Goal: Task Accomplishment & Management: Complete application form

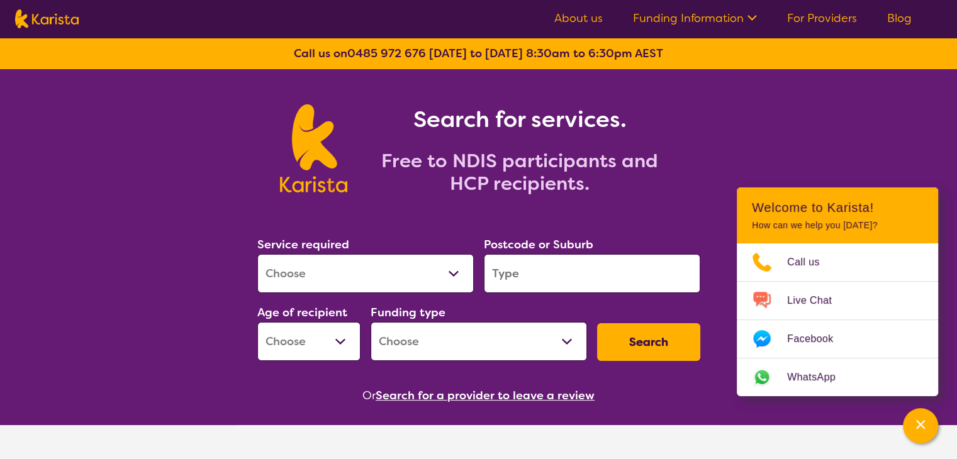
click at [837, 18] on link "For Providers" at bounding box center [822, 18] width 70 height 15
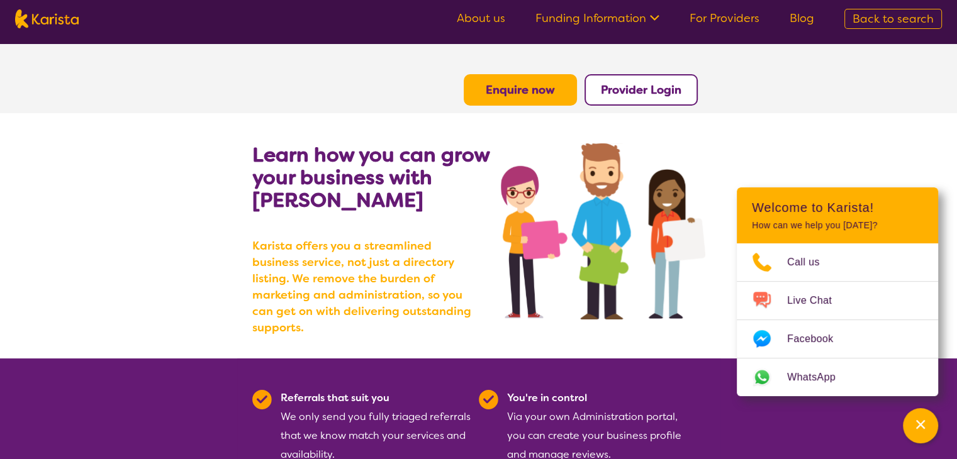
click at [697, 122] on section "Learn how you can grow your business with Karista Karista offers you a streamli…" at bounding box center [478, 235] width 483 height 245
drag, startPoint x: 921, startPoint y: 435, endPoint x: 829, endPoint y: 369, distance: 113.6
click at [921, 435] on div "Channel Menu" at bounding box center [920, 426] width 25 height 28
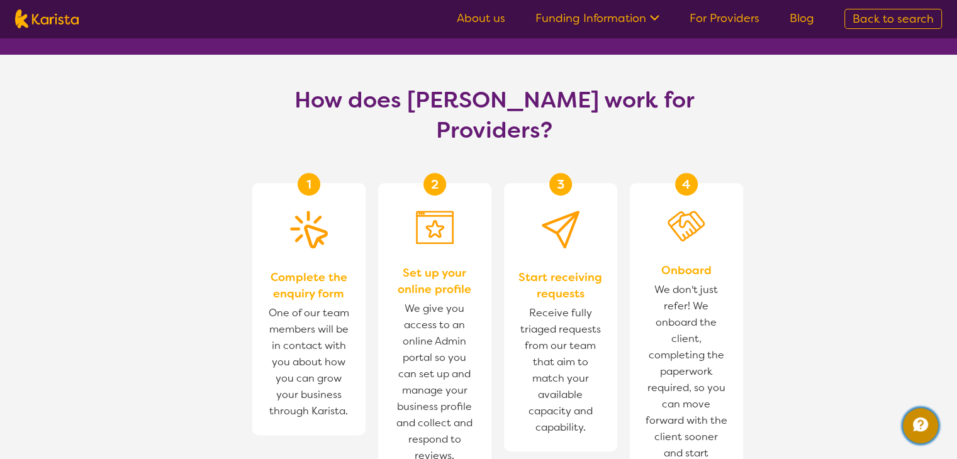
scroll to position [692, 0]
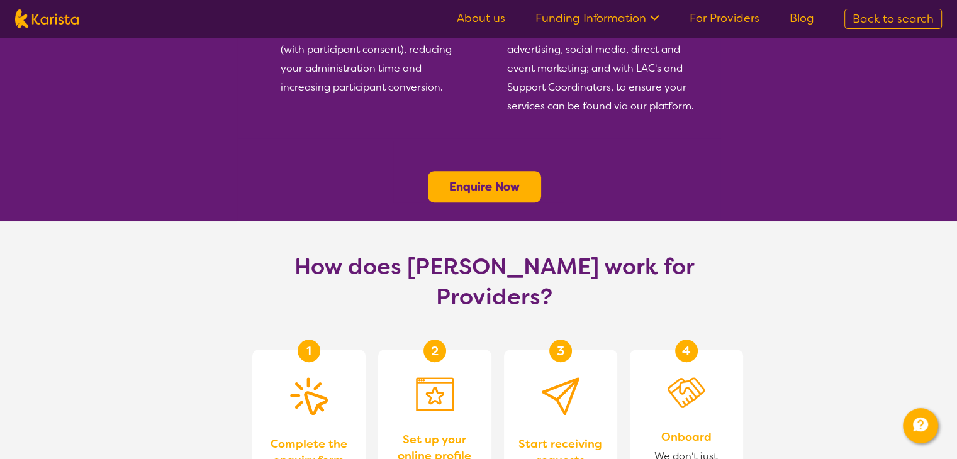
click at [501, 179] on b "Enquire Now" at bounding box center [484, 186] width 70 height 15
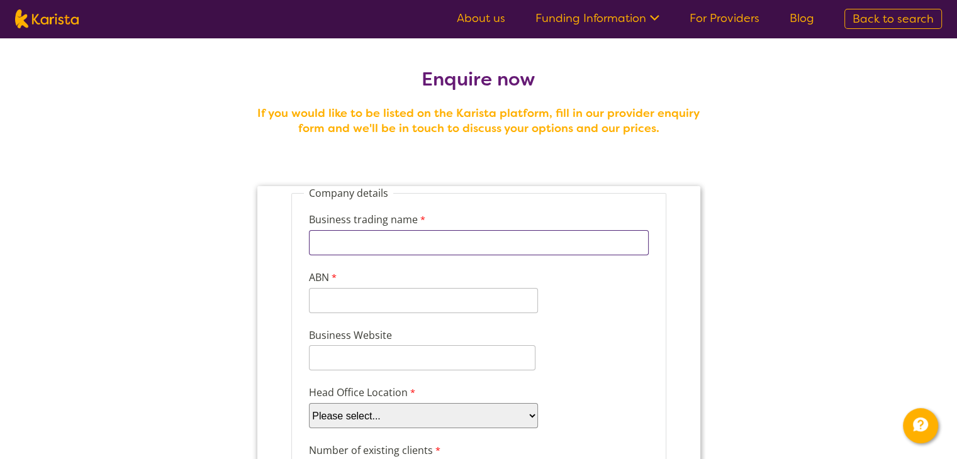
click at [479, 250] on input "Business trading name" at bounding box center [478, 242] width 340 height 25
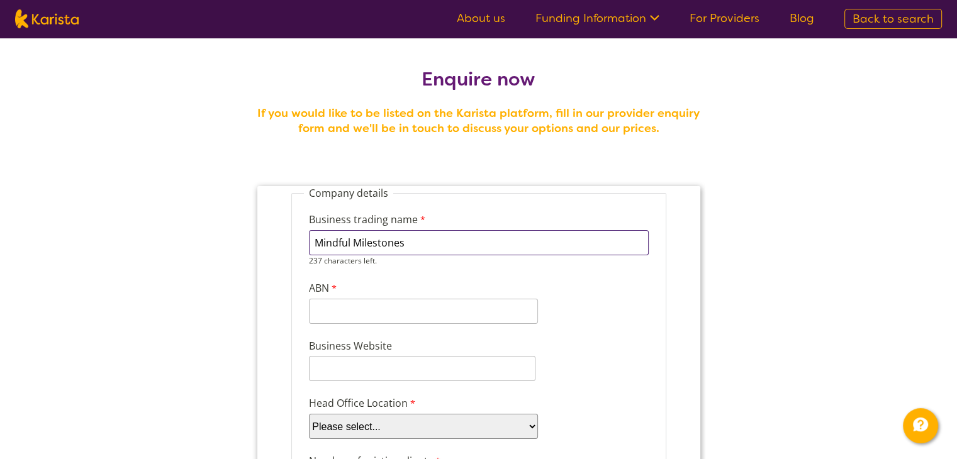
type input "Mindful Milestones"
click at [452, 311] on input "ABN" at bounding box center [422, 311] width 229 height 25
type input "99314583102"
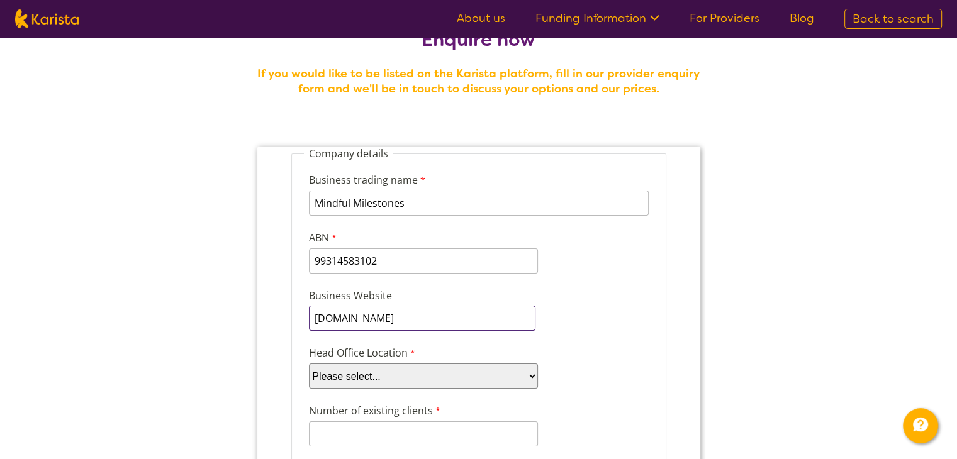
scroll to position [63, 0]
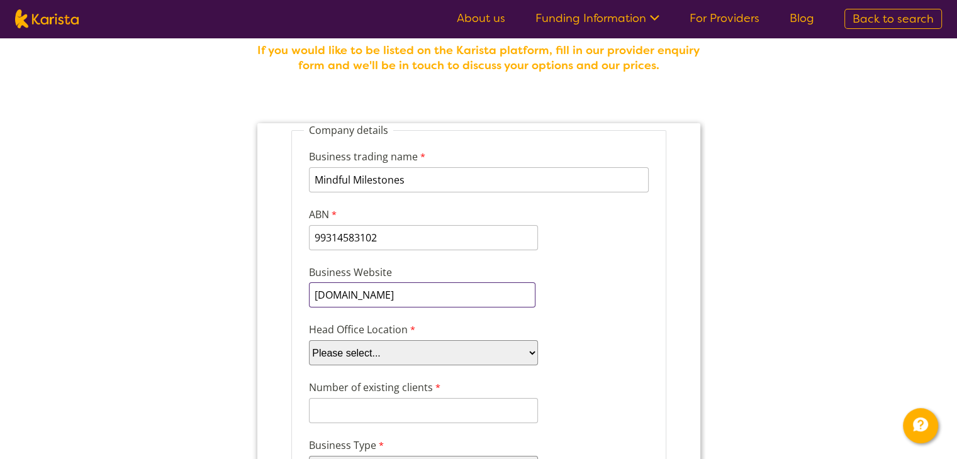
type input "mindfulmilestones.com.au"
click at [628, 335] on div "Head Office Location Please select... ACT NSW NT QLD SA TAS VIC WA" at bounding box center [478, 344] width 350 height 48
click at [528, 351] on select "Please select... ACT NSW NT QLD SA TAS VIC WA" at bounding box center [422, 352] width 229 height 25
select select "tfa_97"
click at [308, 340] on select "Please select... ACT NSW NT QLD SA TAS VIC WA" at bounding box center [422, 352] width 229 height 25
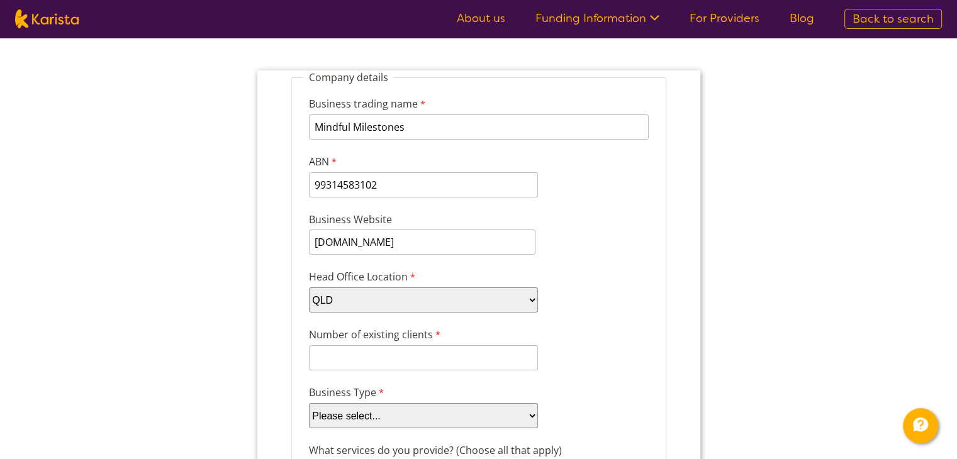
scroll to position [189, 0]
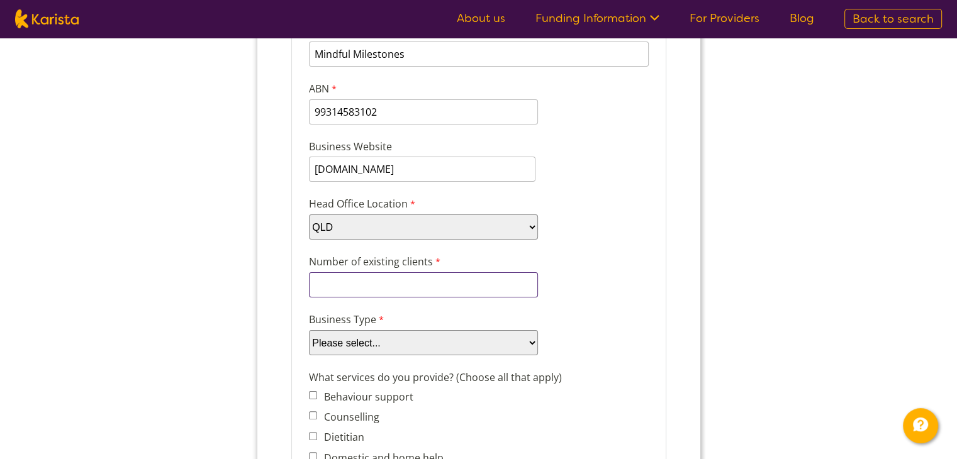
click at [454, 282] on input "Number of existing clients" at bounding box center [422, 284] width 229 height 25
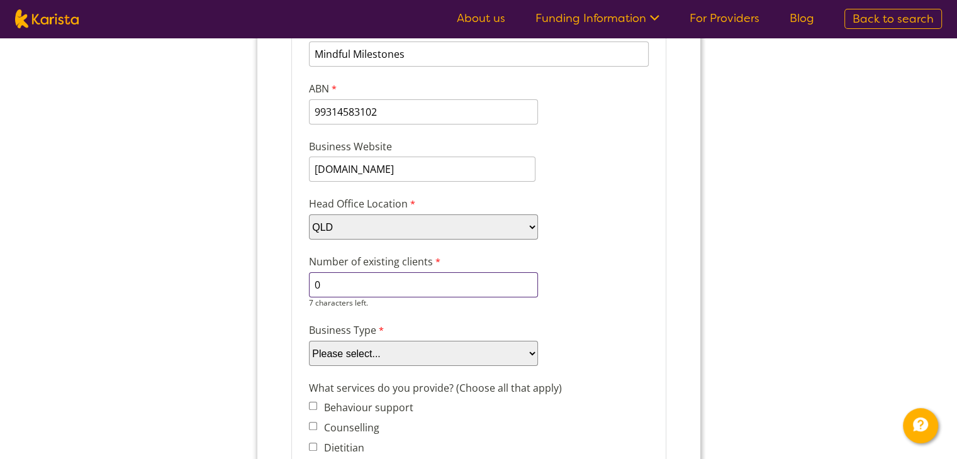
type input "0"
click at [580, 260] on div "Number of existing clients 0 7 characters left." at bounding box center [478, 281] width 350 height 59
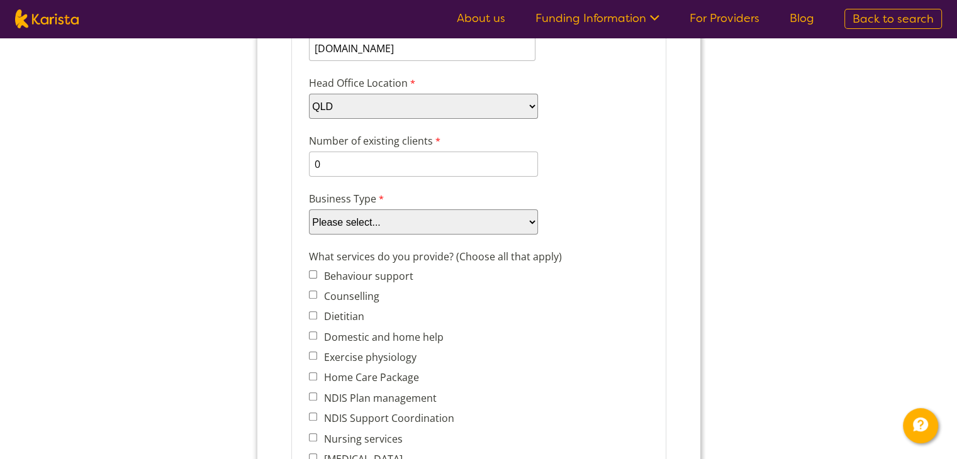
scroll to position [315, 0]
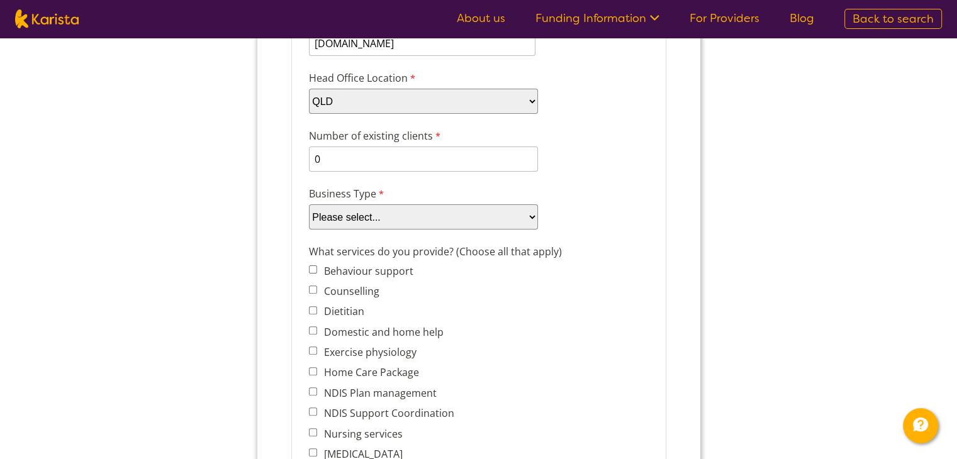
click at [481, 211] on select "Please select... Company Individual/Sole Trader Other (please specify)" at bounding box center [422, 216] width 229 height 25
select select "tfa_88"
click at [308, 230] on select "Please select... Company Individual/Sole Trader Other (please specify)" at bounding box center [422, 216] width 229 height 25
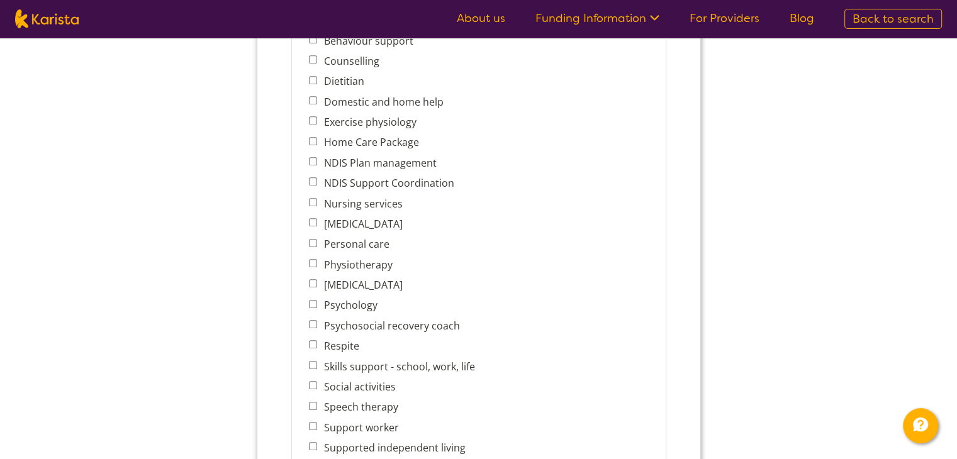
scroll to position [566, 0]
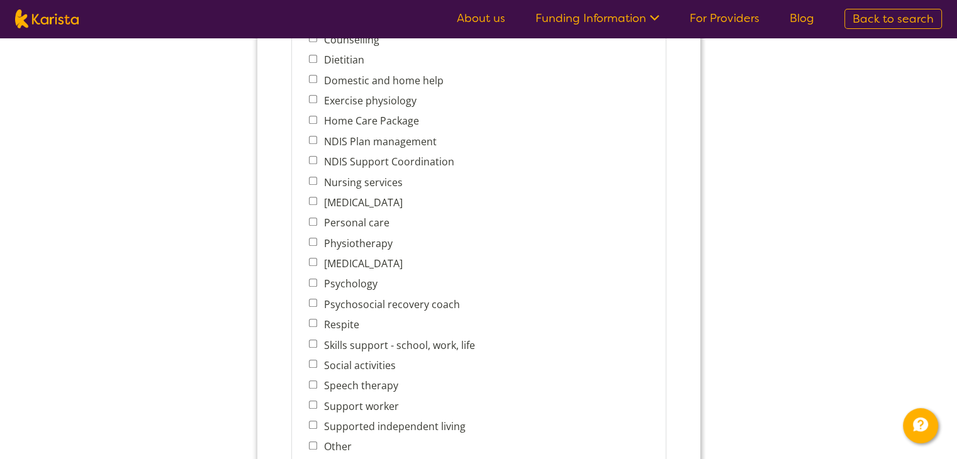
click at [329, 440] on label "Other" at bounding box center [334, 447] width 31 height 14
click at [316, 442] on input "Other" at bounding box center [312, 446] width 8 height 8
checkbox input "true"
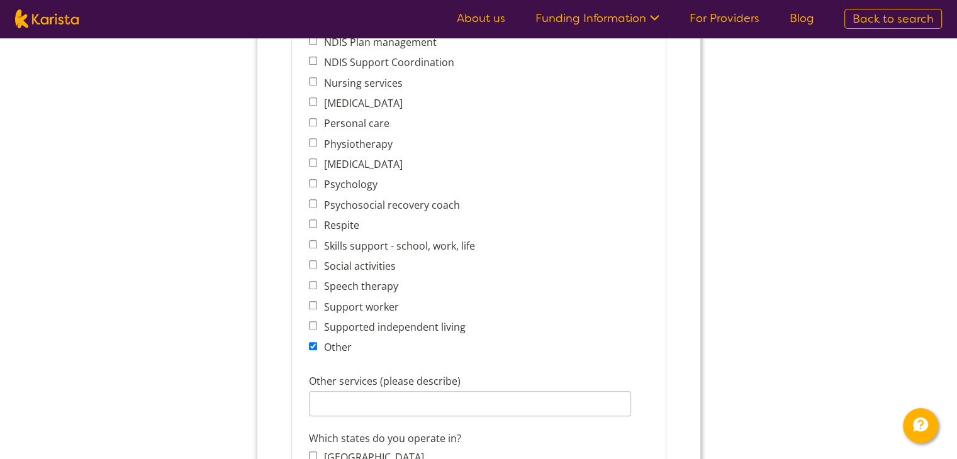
scroll to position [692, 0]
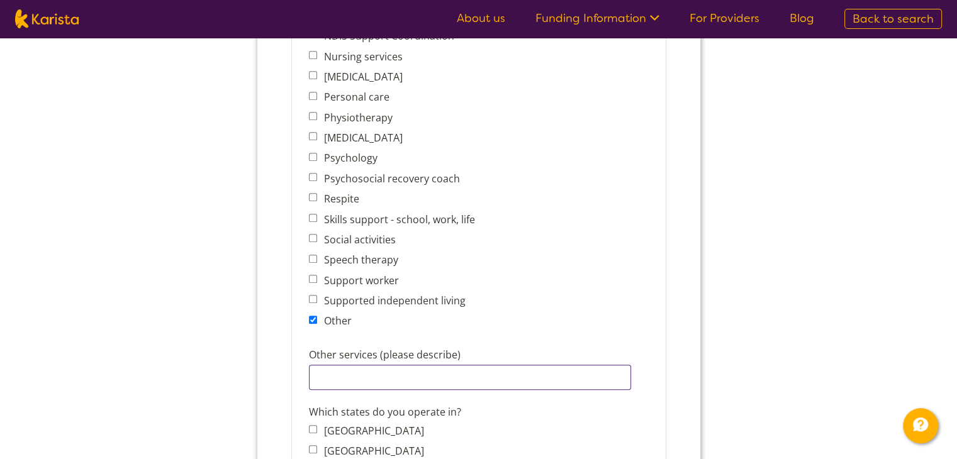
click at [425, 372] on input "Other services (please describe)" at bounding box center [469, 377] width 322 height 25
click at [661, 363] on fieldset "Company details Business trading name Mindful Milestones 237 characters left. A…" at bounding box center [478, 120] width 375 height 1253
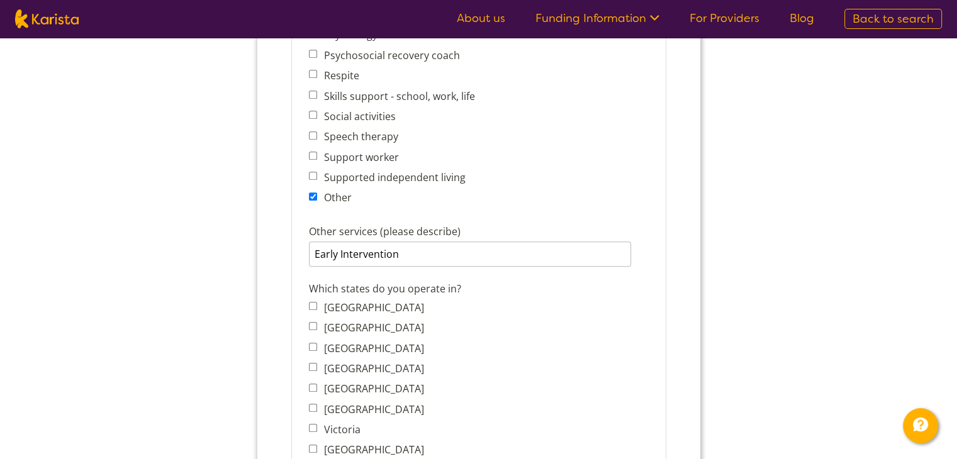
scroll to position [818, 0]
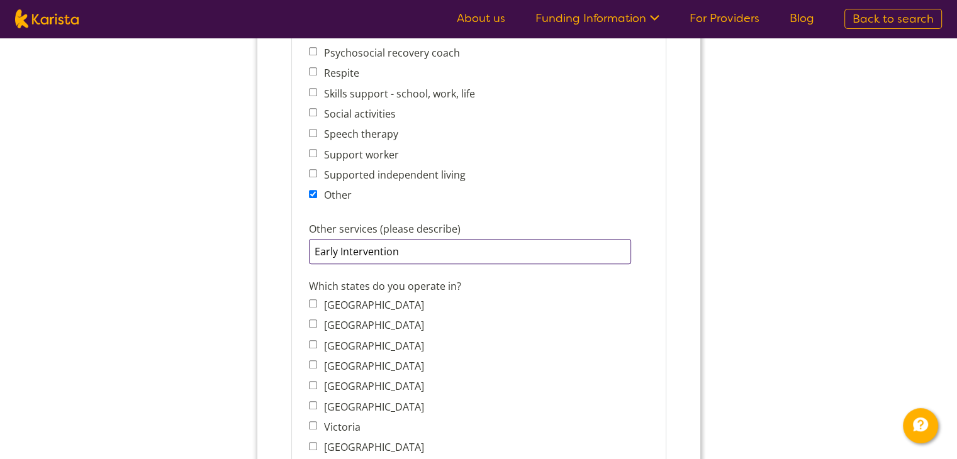
click at [479, 240] on input "Early Intervention" at bounding box center [469, 251] width 322 height 25
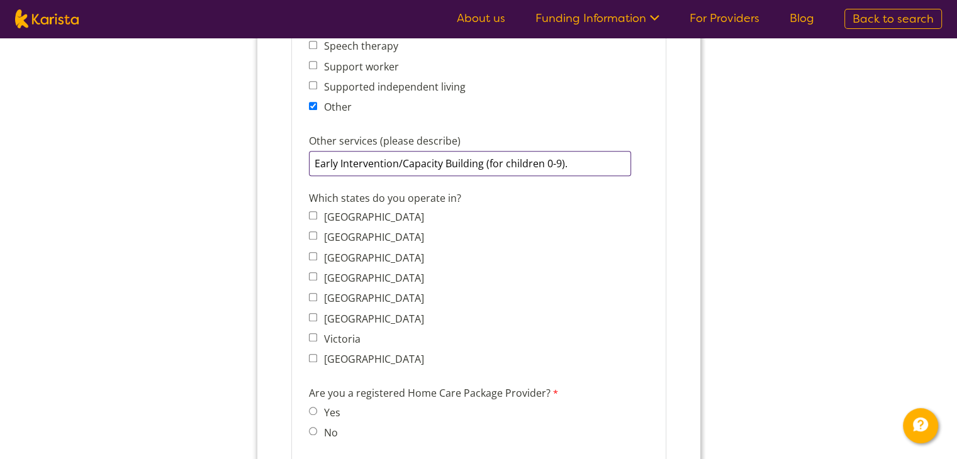
scroll to position [944, 0]
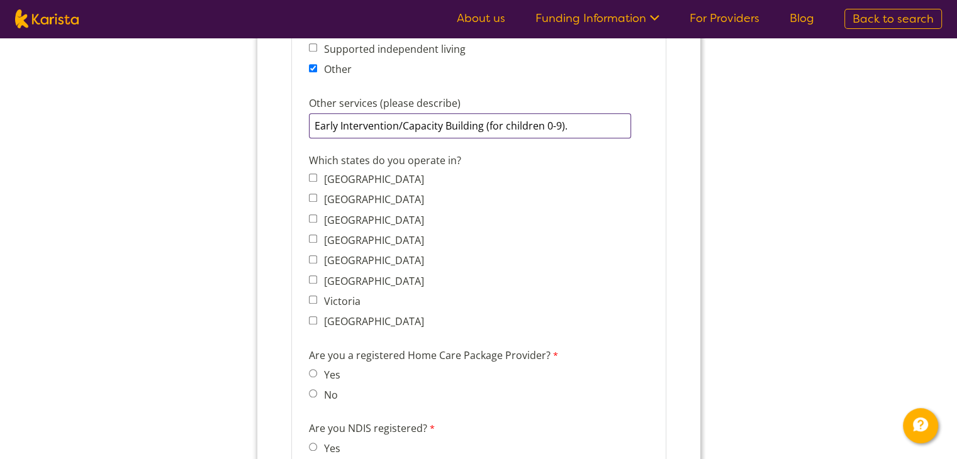
type input "Early Intervention/Capacity Building (for children 0-9)."
click at [367, 233] on label "[GEOGRAPHIC_DATA]" at bounding box center [371, 240] width 104 height 14
click at [316, 235] on input "[GEOGRAPHIC_DATA]" at bounding box center [312, 239] width 8 height 8
checkbox input "true"
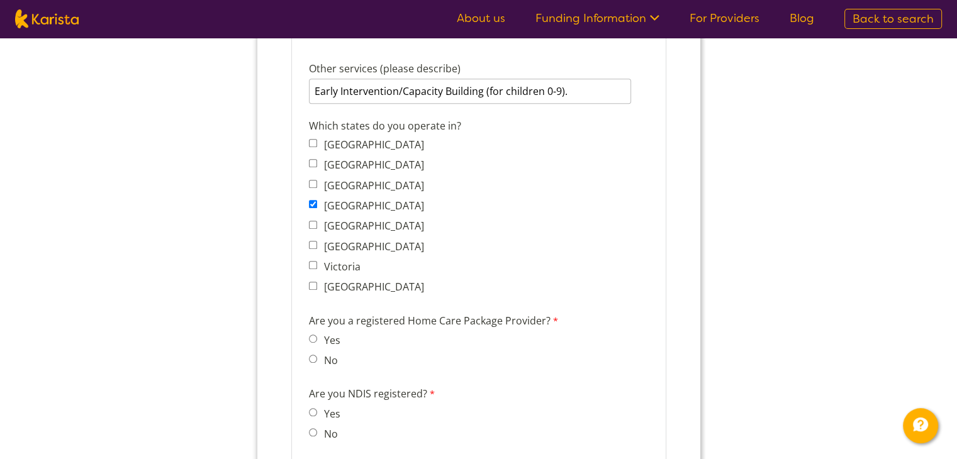
scroll to position [1007, 0]
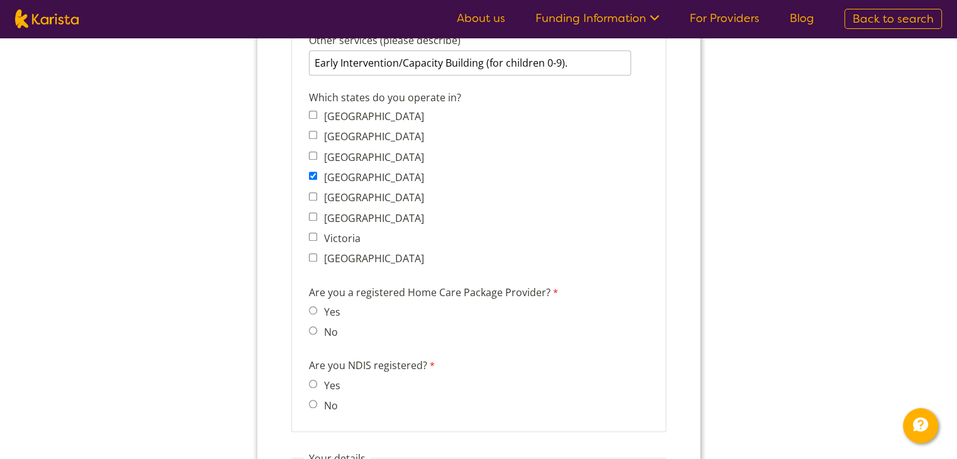
click at [328, 325] on label "No" at bounding box center [328, 332] width 18 height 14
click at [316, 326] on input "No" at bounding box center [312, 330] width 8 height 8
radio input "true"
click at [328, 399] on label "No" at bounding box center [328, 406] width 18 height 14
click at [316, 400] on input "No" at bounding box center [312, 404] width 8 height 8
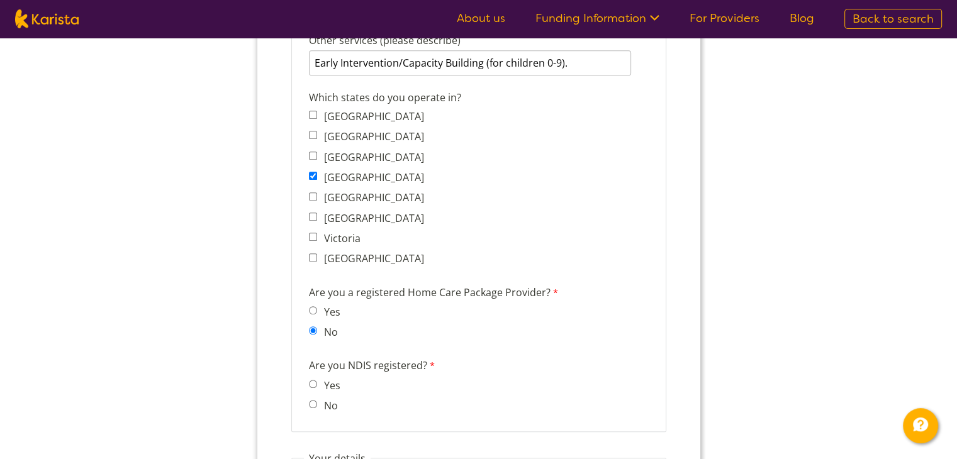
radio input "true"
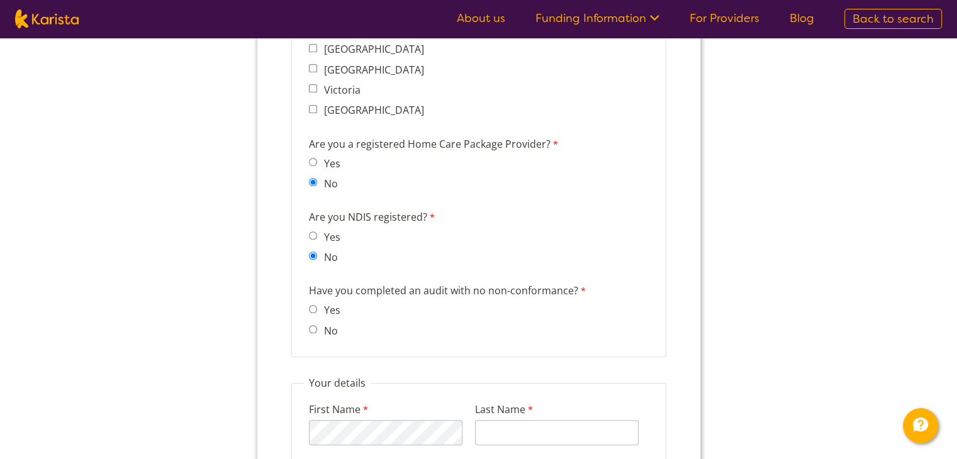
scroll to position [1195, 0]
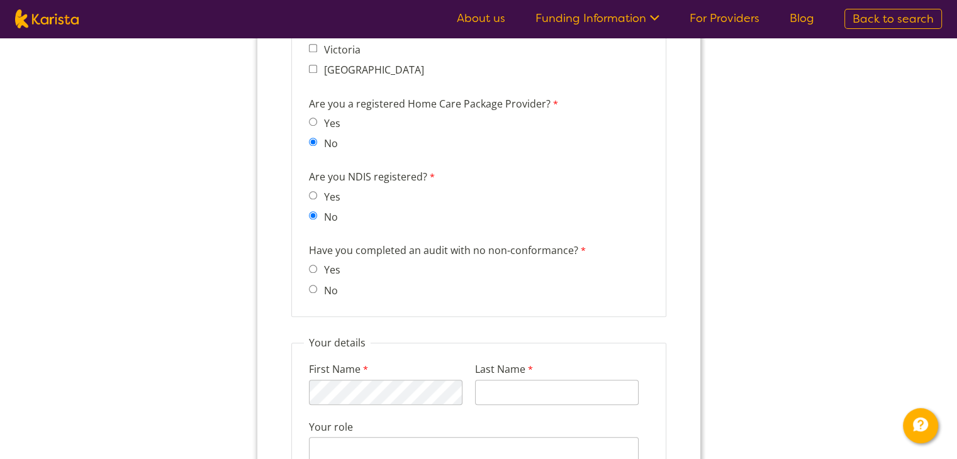
click at [323, 284] on label "No" at bounding box center [328, 291] width 18 height 14
click at [316, 285] on input "No" at bounding box center [312, 289] width 8 height 8
radio input "true"
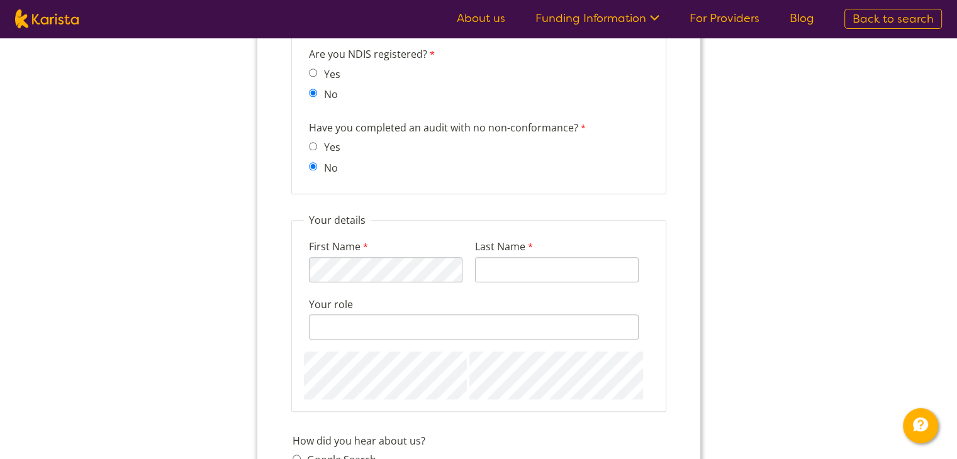
scroll to position [1321, 0]
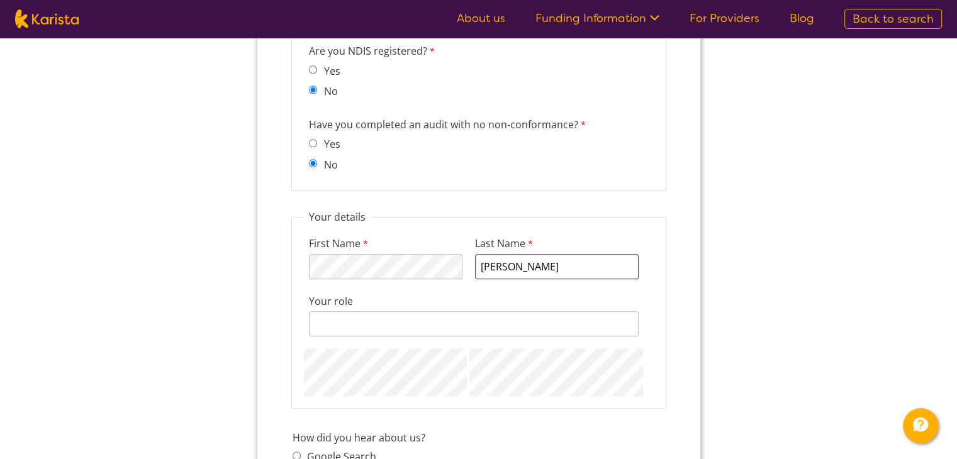
type input "Sutton"
click at [574, 311] on input "Your role" at bounding box center [473, 323] width 330 height 25
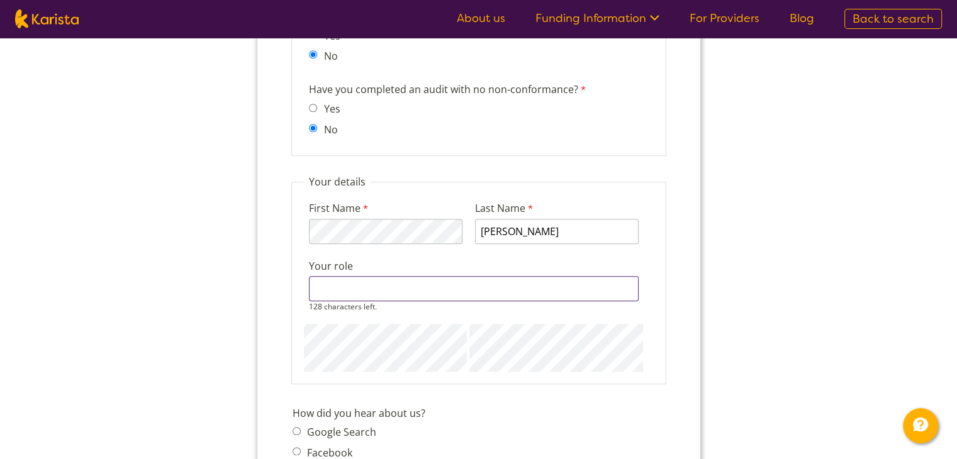
scroll to position [1384, 0]
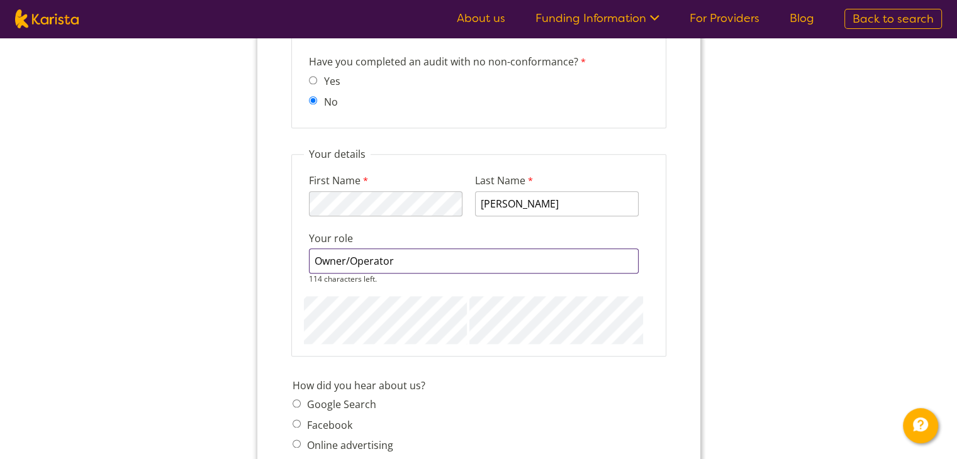
drag, startPoint x: 313, startPoint y: 224, endPoint x: 272, endPoint y: 220, distance: 41.1
type input "Early Childhood Professional"
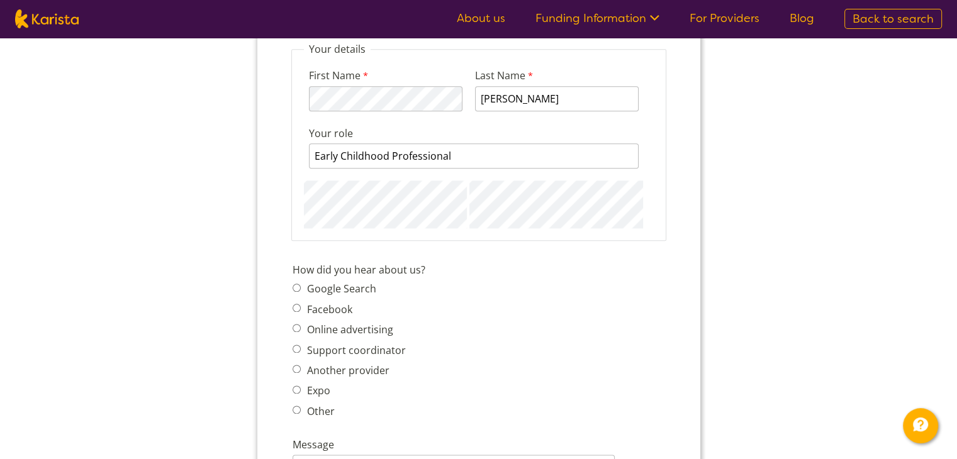
scroll to position [1510, 0]
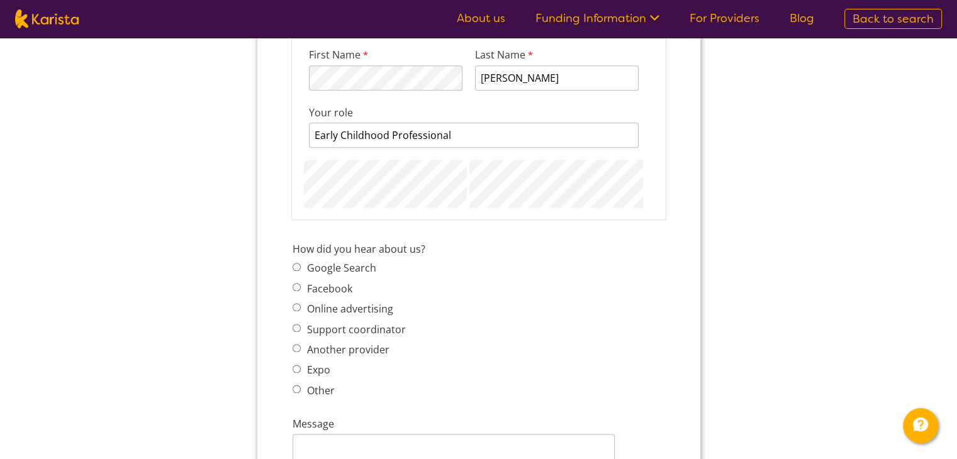
drag, startPoint x: 327, startPoint y: 369, endPoint x: 353, endPoint y: 360, distance: 27.1
click at [327, 384] on label "Other" at bounding box center [318, 391] width 31 height 14
click at [300, 385] on input "Other" at bounding box center [296, 389] width 8 height 8
radio input "true"
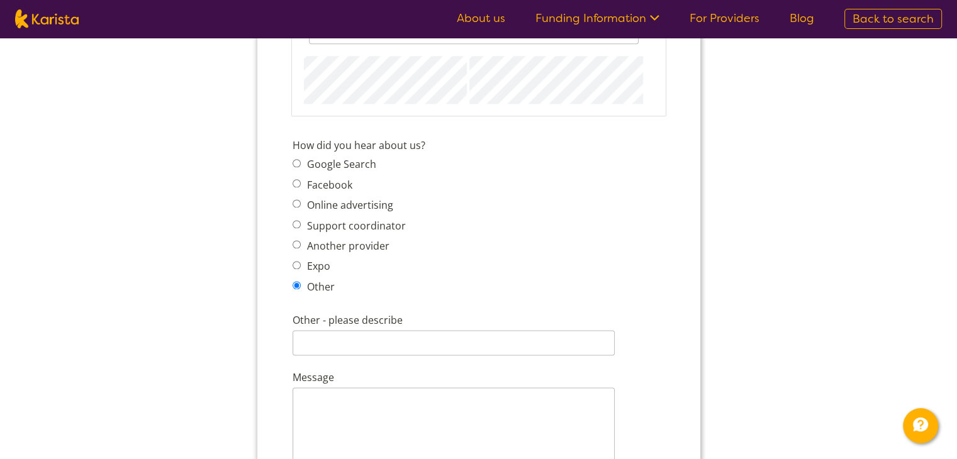
scroll to position [1636, 0]
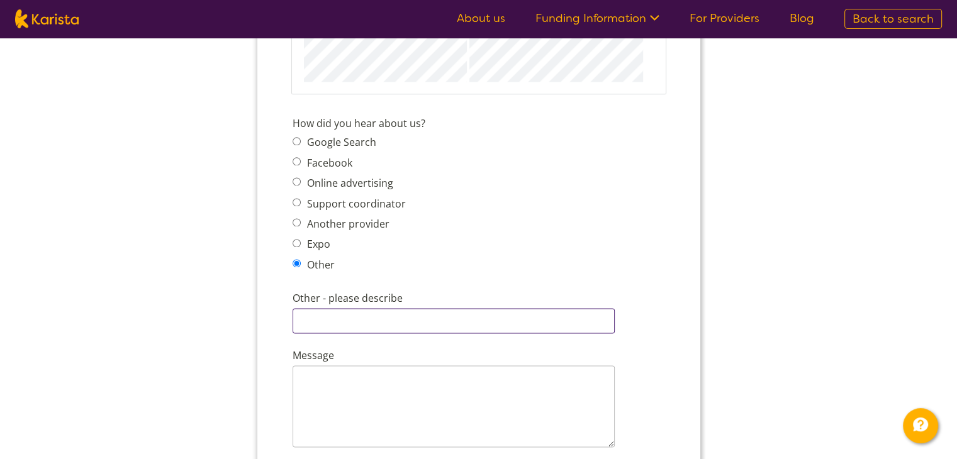
drag, startPoint x: 361, startPoint y: 306, endPoint x: 440, endPoint y: 306, distance: 79.3
click at [361, 308] on input "Other - please describe" at bounding box center [453, 320] width 322 height 25
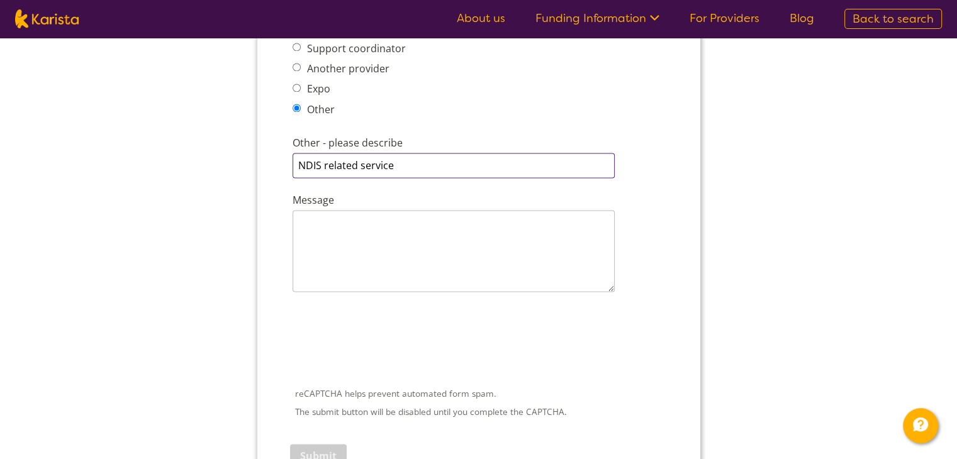
scroll to position [1761, 0]
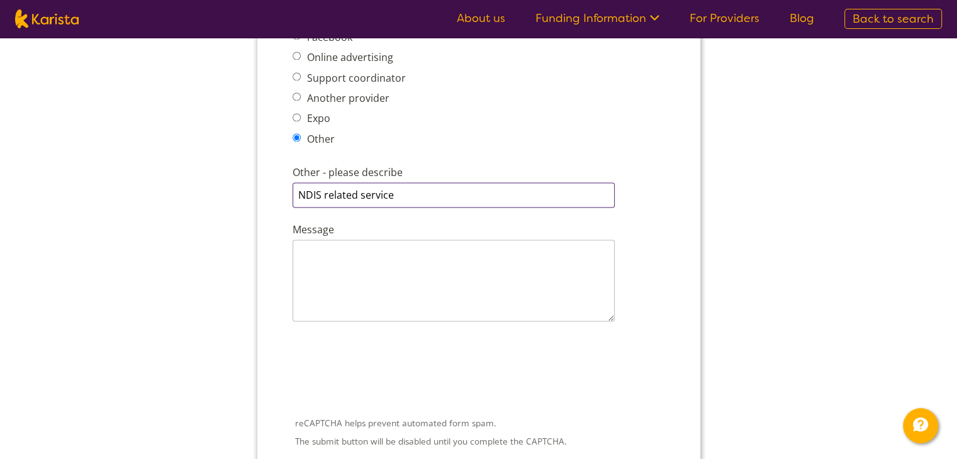
type input "NDIS related service"
click at [365, 222] on label "Message" at bounding box center [356, 231] width 129 height 18
click at [365, 240] on textarea "Message" at bounding box center [453, 281] width 322 height 82
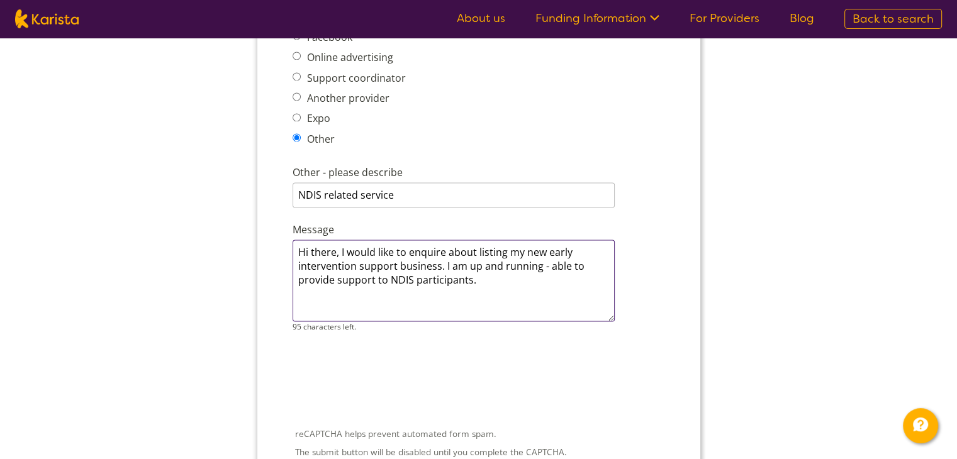
click at [516, 259] on textarea "Hi there, I would like to enquire about listing my new early intervention suppo…" at bounding box center [453, 281] width 322 height 82
click at [550, 240] on textarea "Hi there, I would like to enquire about listing my new early intervention suppo…" at bounding box center [453, 281] width 322 height 82
click at [518, 259] on textarea "Hi there, I would like to enquire about listing my new early intervention suppo…" at bounding box center [453, 281] width 322 height 82
type textarea "Hi there, I would like to enquire about listing my new early intervention suppo…"
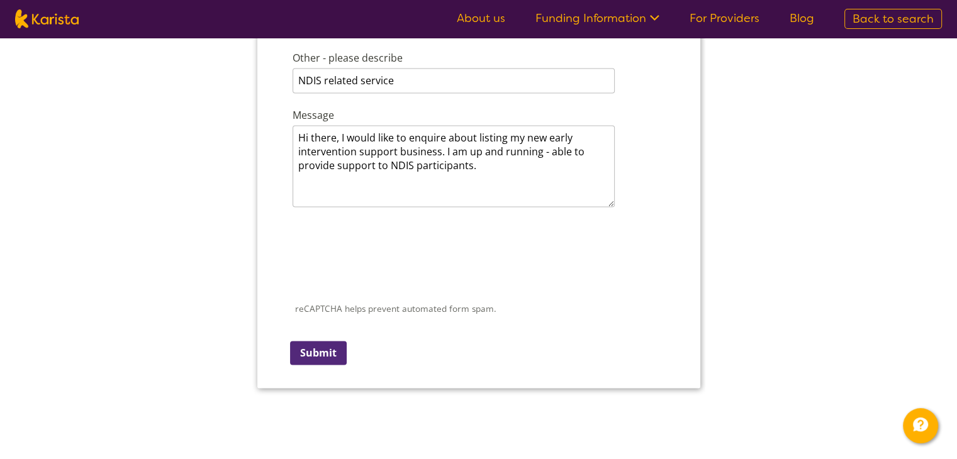
scroll to position [1887, 0]
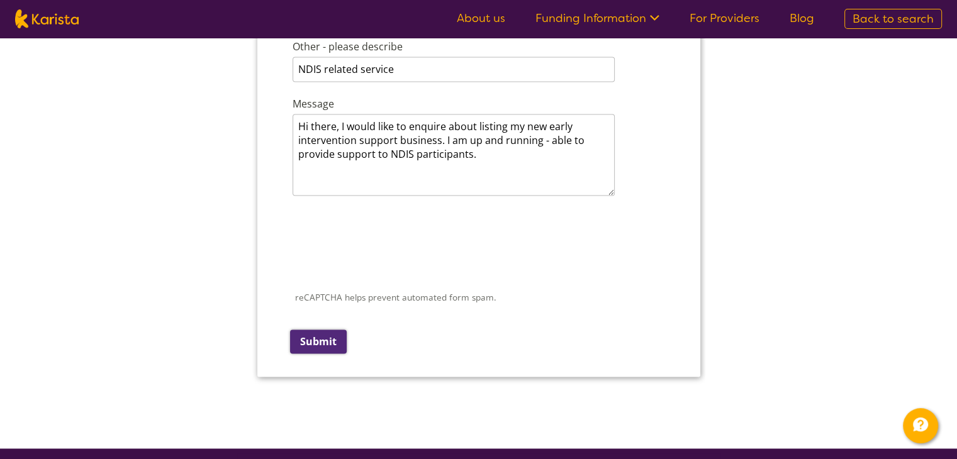
click at [311, 330] on input "Submit" at bounding box center [317, 342] width 57 height 24
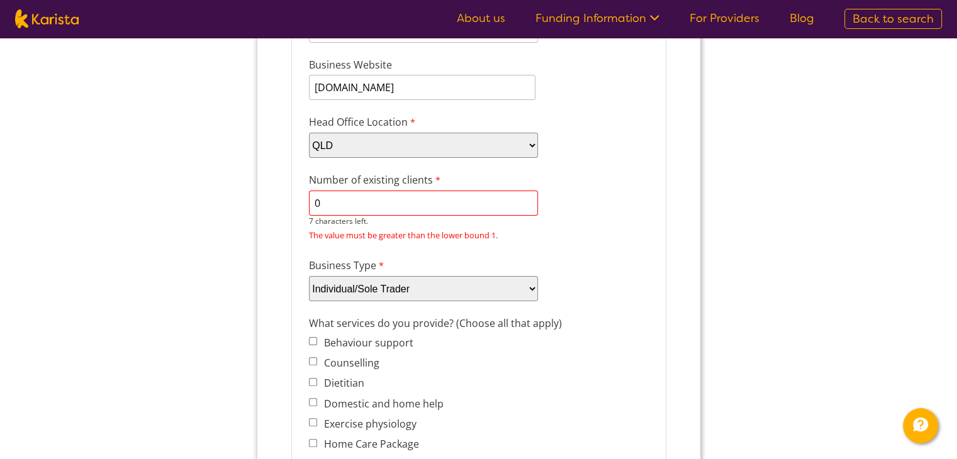
scroll to position [232, 0]
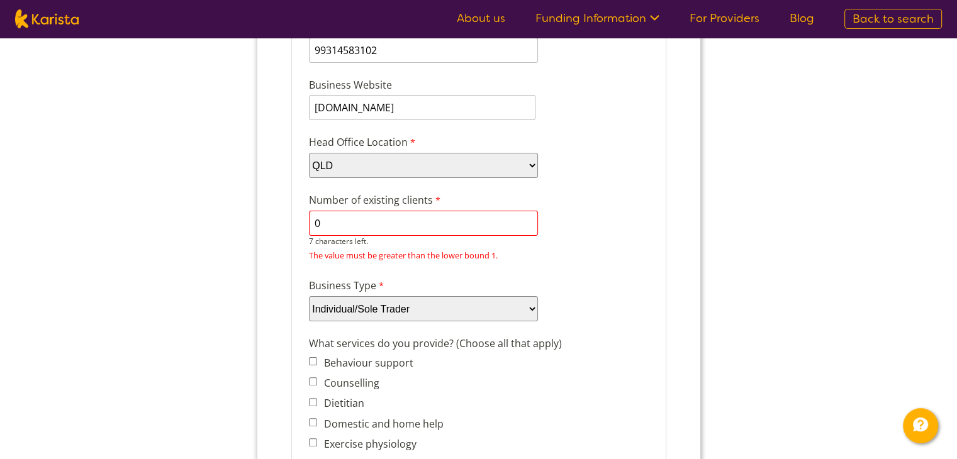
click at [391, 213] on input "0" at bounding box center [422, 223] width 229 height 25
drag, startPoint x: 379, startPoint y: 219, endPoint x: 296, endPoint y: 220, distance: 83.7
type input "z"
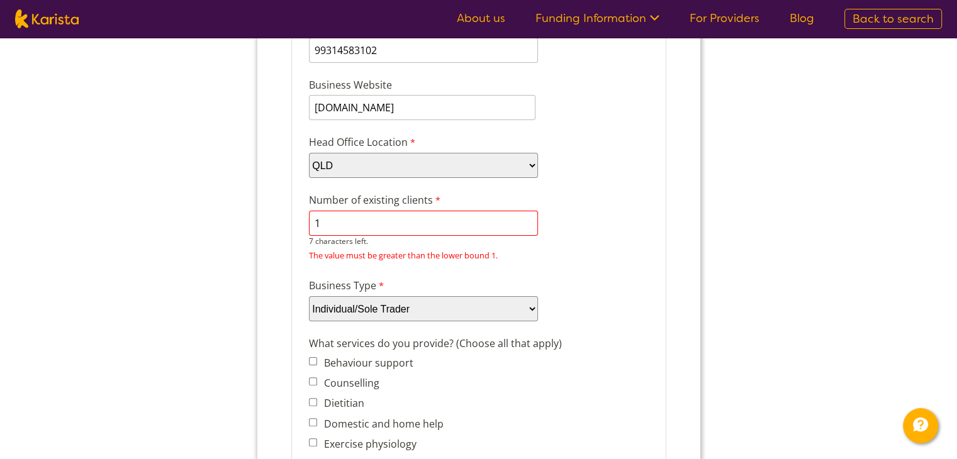
type input "1"
click at [593, 216] on div "Number of existing clients 1 7 characters left. The value must be greater than …" at bounding box center [478, 228] width 350 height 76
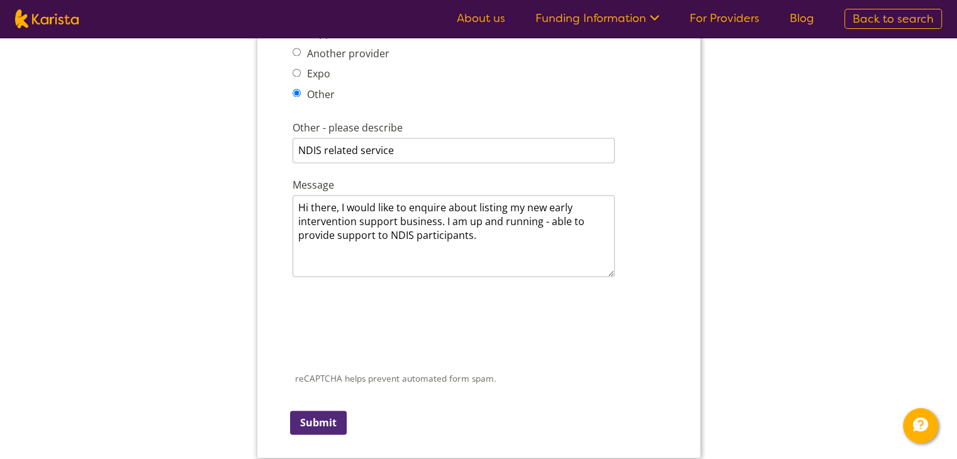
scroll to position [2119, 0]
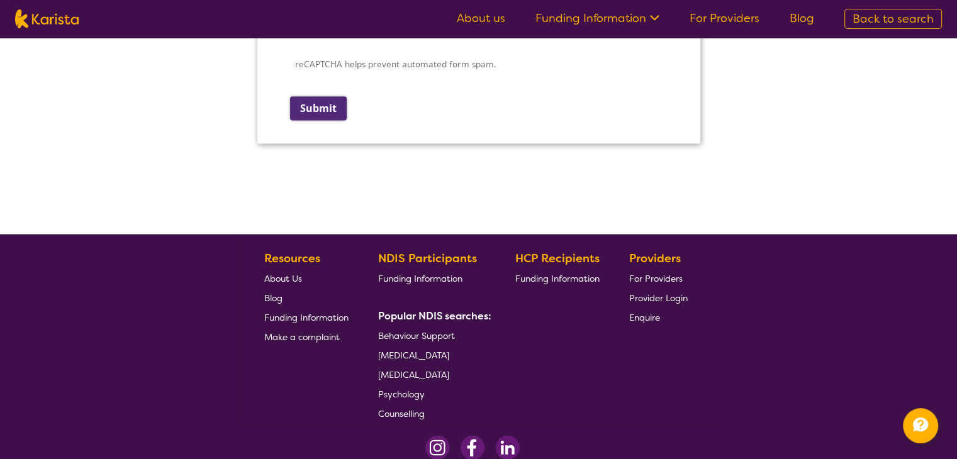
click at [311, 96] on input "Submit" at bounding box center [317, 108] width 57 height 24
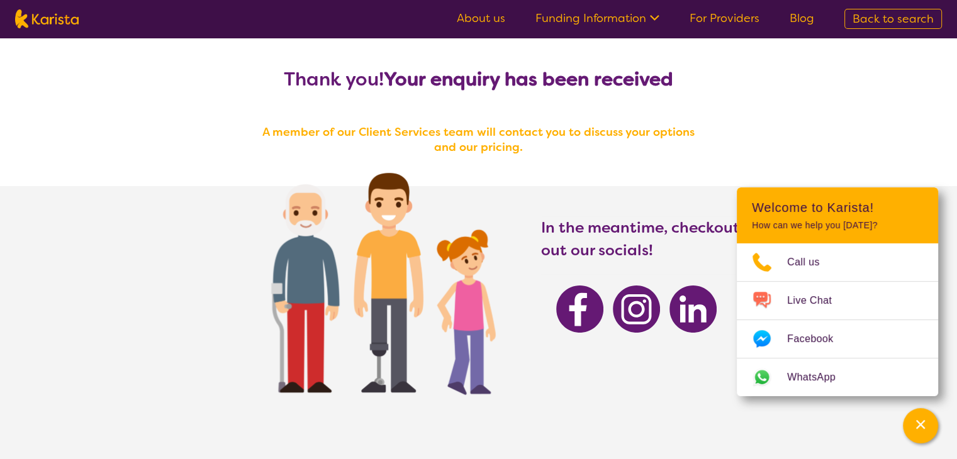
click at [730, 166] on div "Thank you! Your enquiry has been received A member of our Client Services team …" at bounding box center [478, 284] width 957 height 492
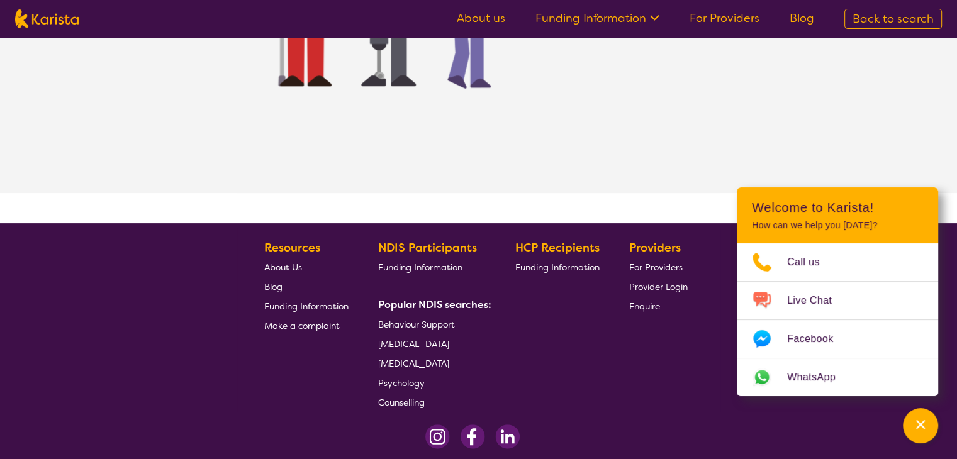
scroll to position [315, 0]
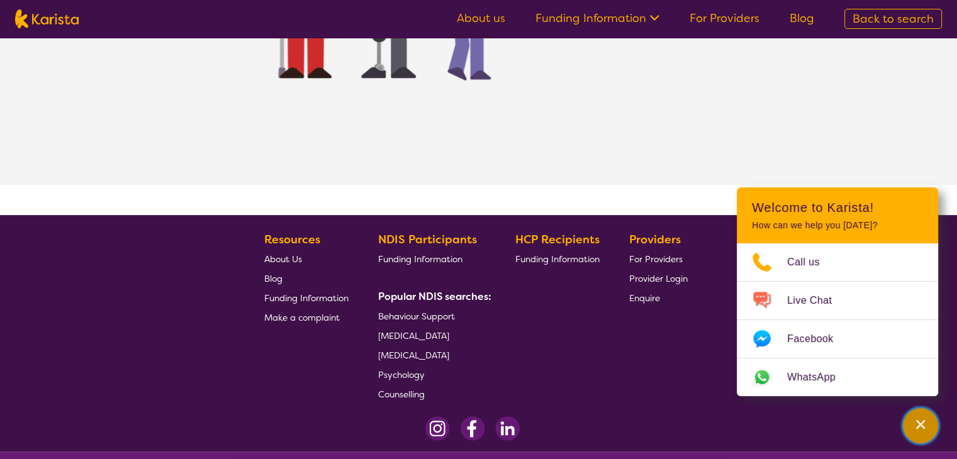
click at [917, 420] on icon "Channel Menu" at bounding box center [920, 424] width 13 height 13
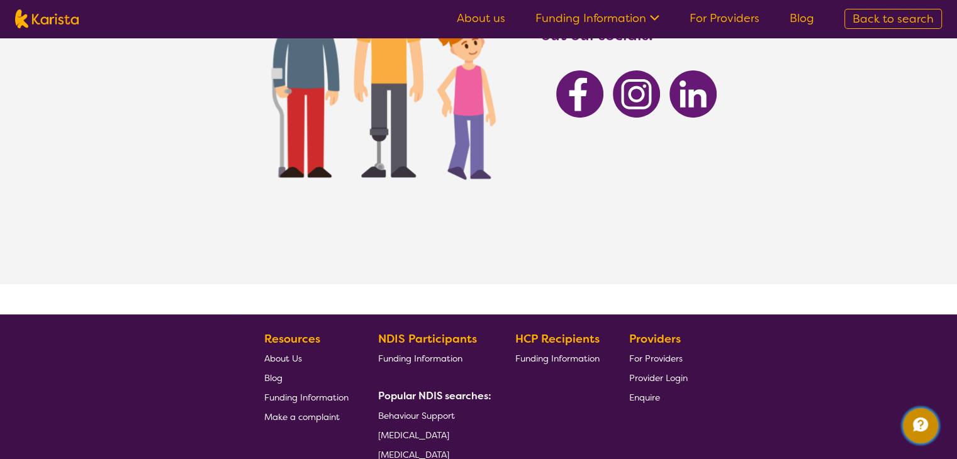
scroll to position [0, 0]
